Goal: Complete application form

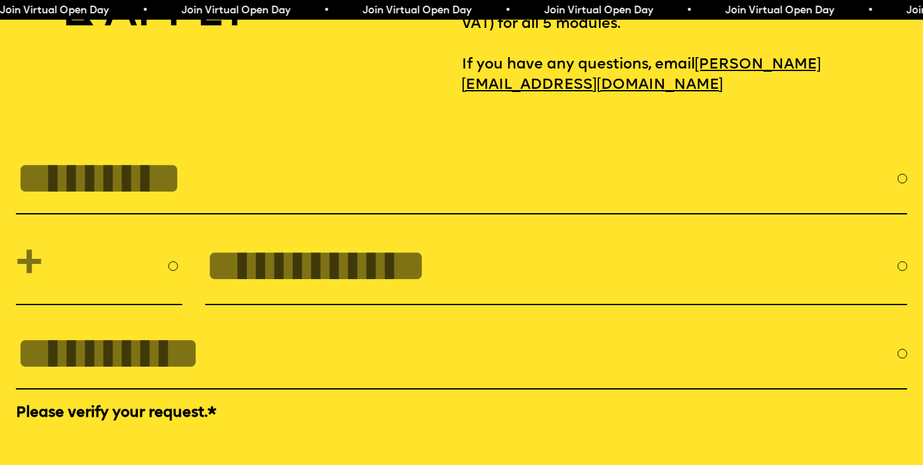
scroll to position [4178, 0]
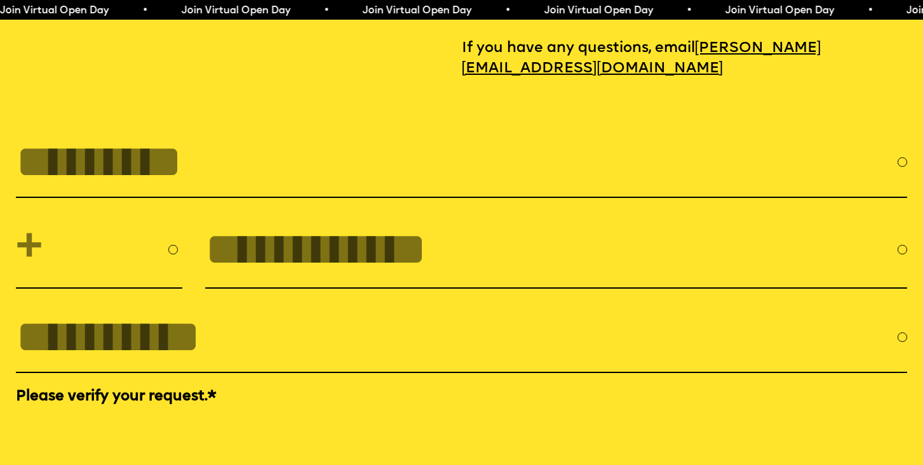
click at [338, 146] on input "FULL NAME" at bounding box center [456, 162] width 881 height 51
click at [572, 93] on section "**********" at bounding box center [461, 321] width 923 height 484
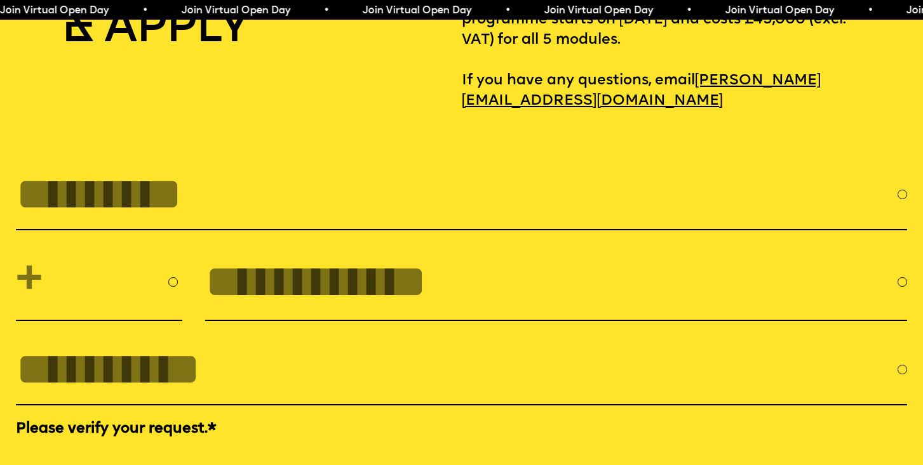
scroll to position [4150, 0]
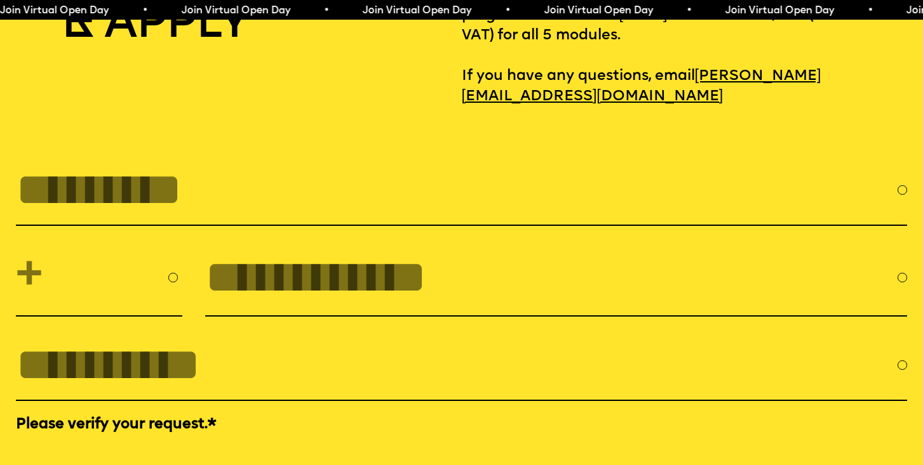
click at [330, 164] on input "FULL NAME" at bounding box center [456, 189] width 881 height 51
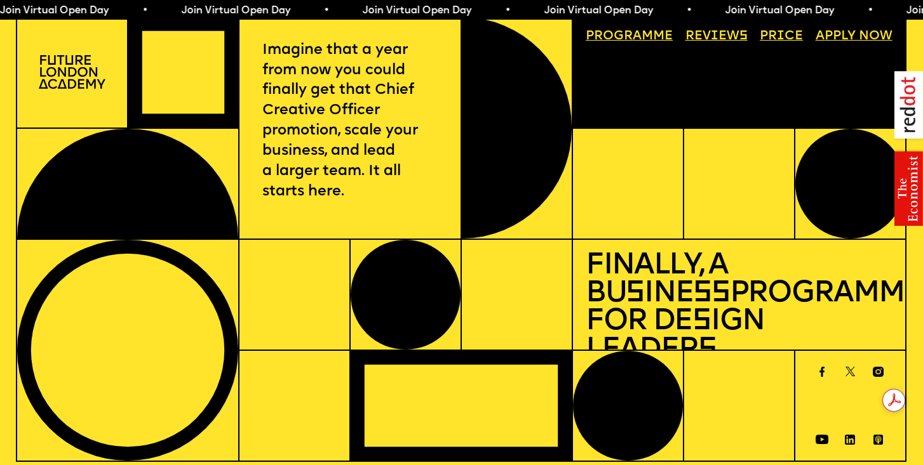
scroll to position [0, 0]
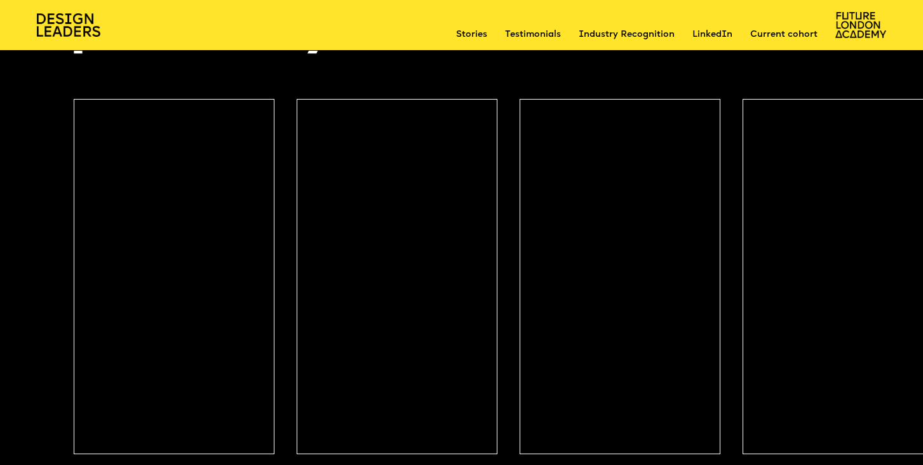
scroll to position [5413, 0]
